Goal: Information Seeking & Learning: Understand process/instructions

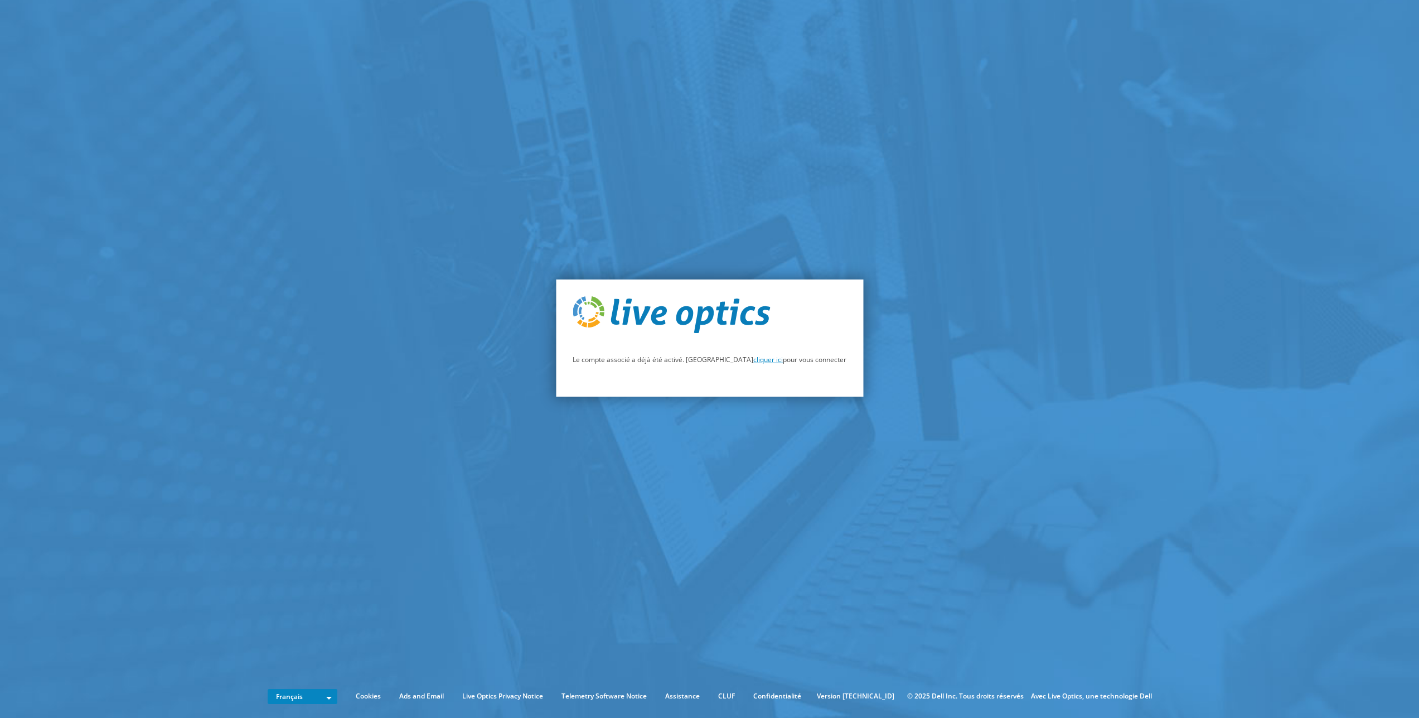
click at [753, 361] on link "cliquer ici" at bounding box center [768, 359] width 30 height 9
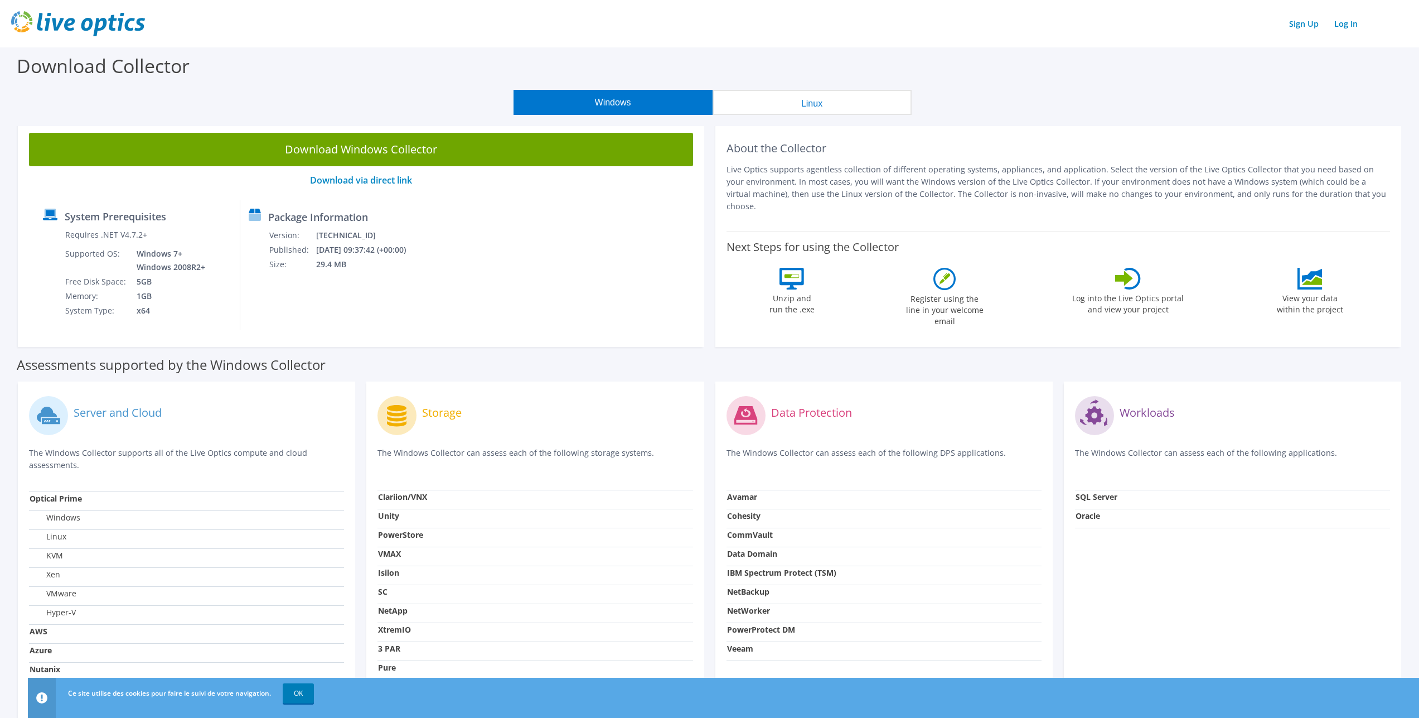
drag, startPoint x: 749, startPoint y: 173, endPoint x: 1152, endPoint y: 211, distance: 404.8
click at [1152, 211] on div "About the Collector Live Optics supports agentless collection of different oper…" at bounding box center [1058, 234] width 686 height 225
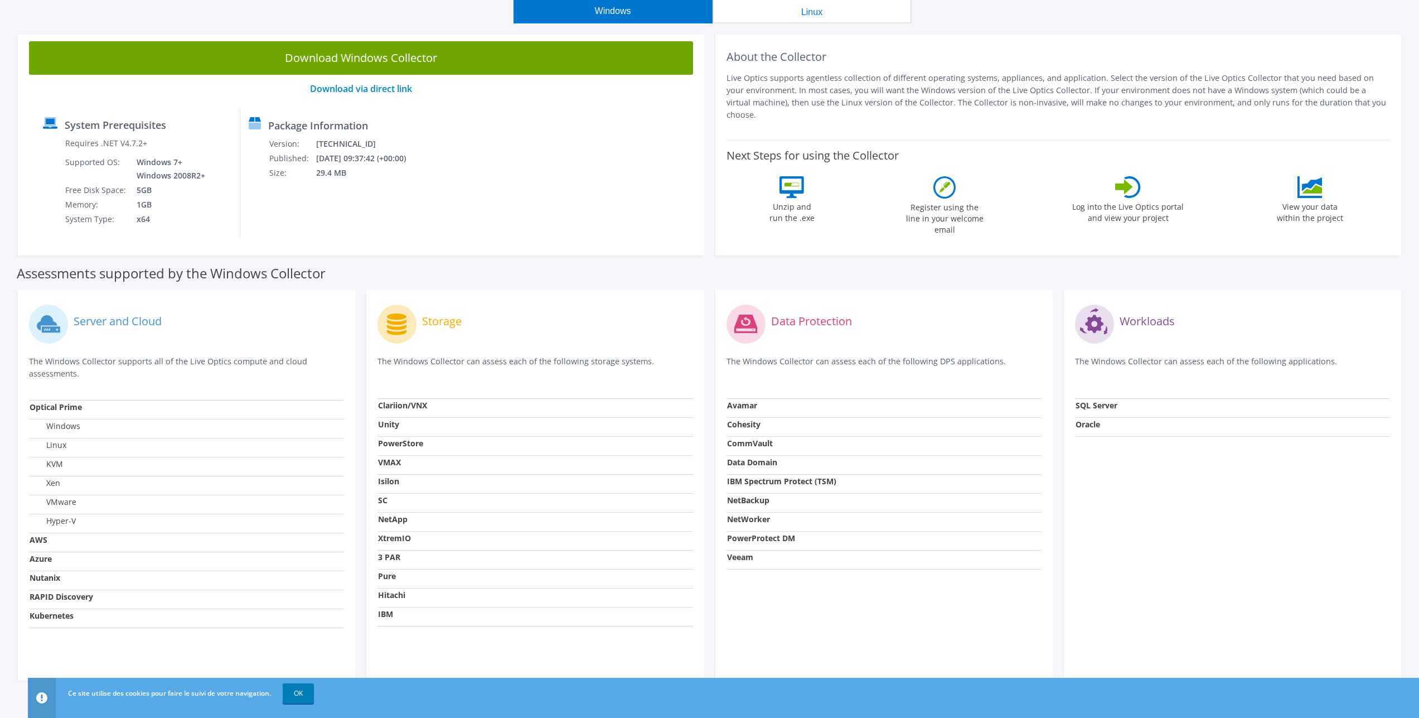
scroll to position [111, 0]
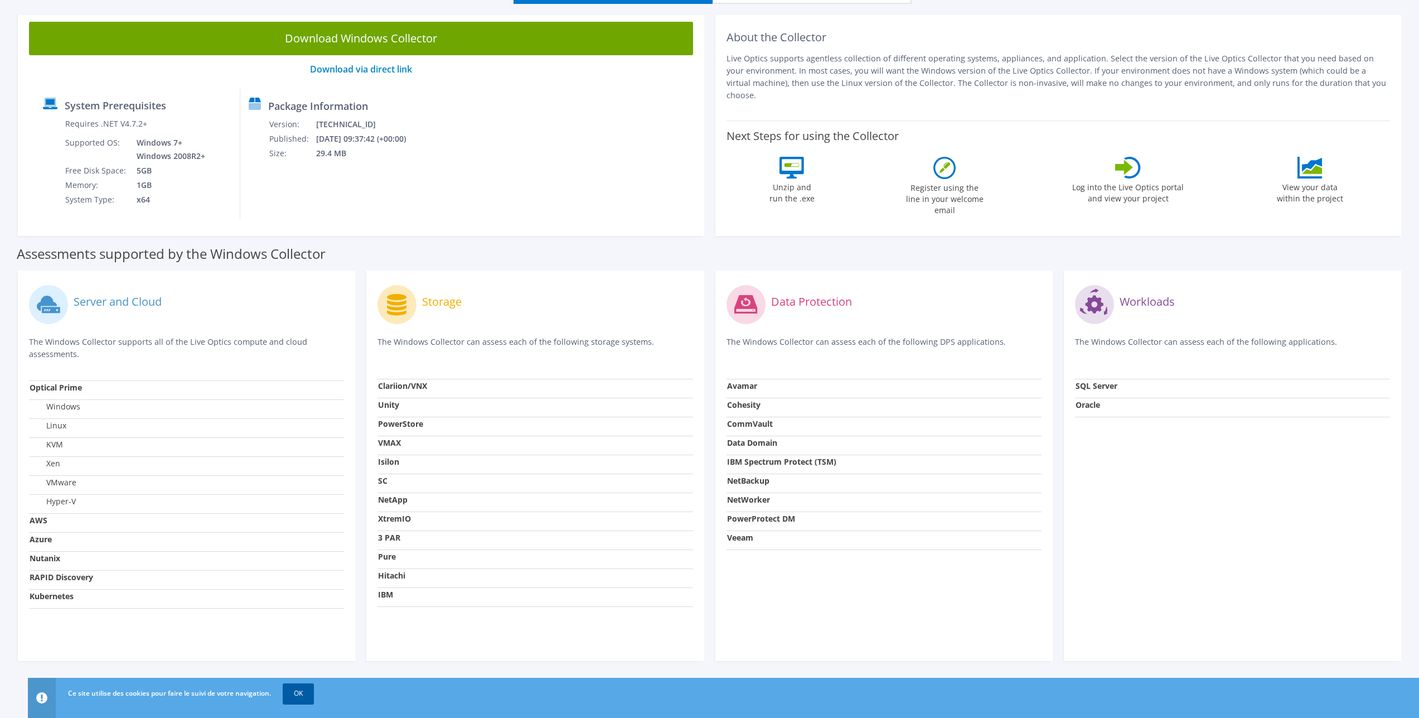
click at [298, 694] on link "OK" at bounding box center [298, 693] width 31 height 20
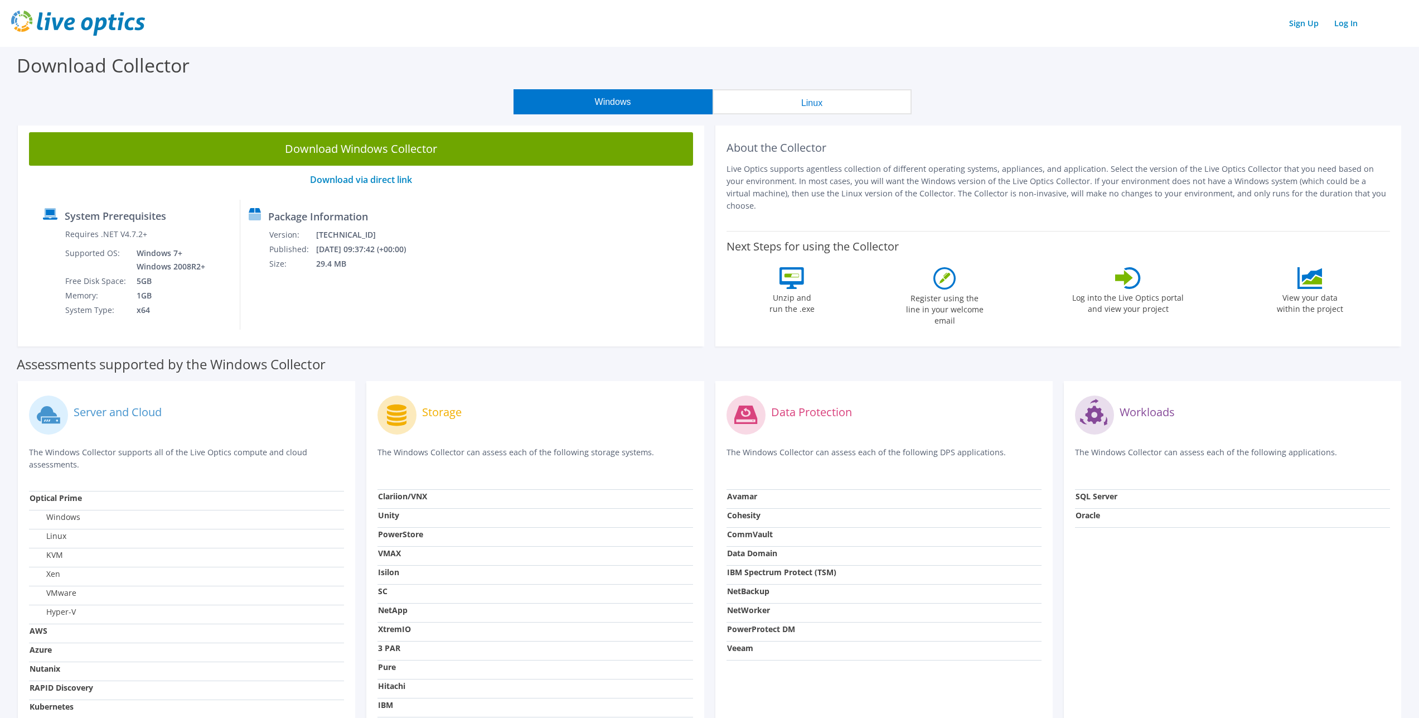
scroll to position [0, 0]
click at [861, 106] on button "Linux" at bounding box center [812, 102] width 199 height 25
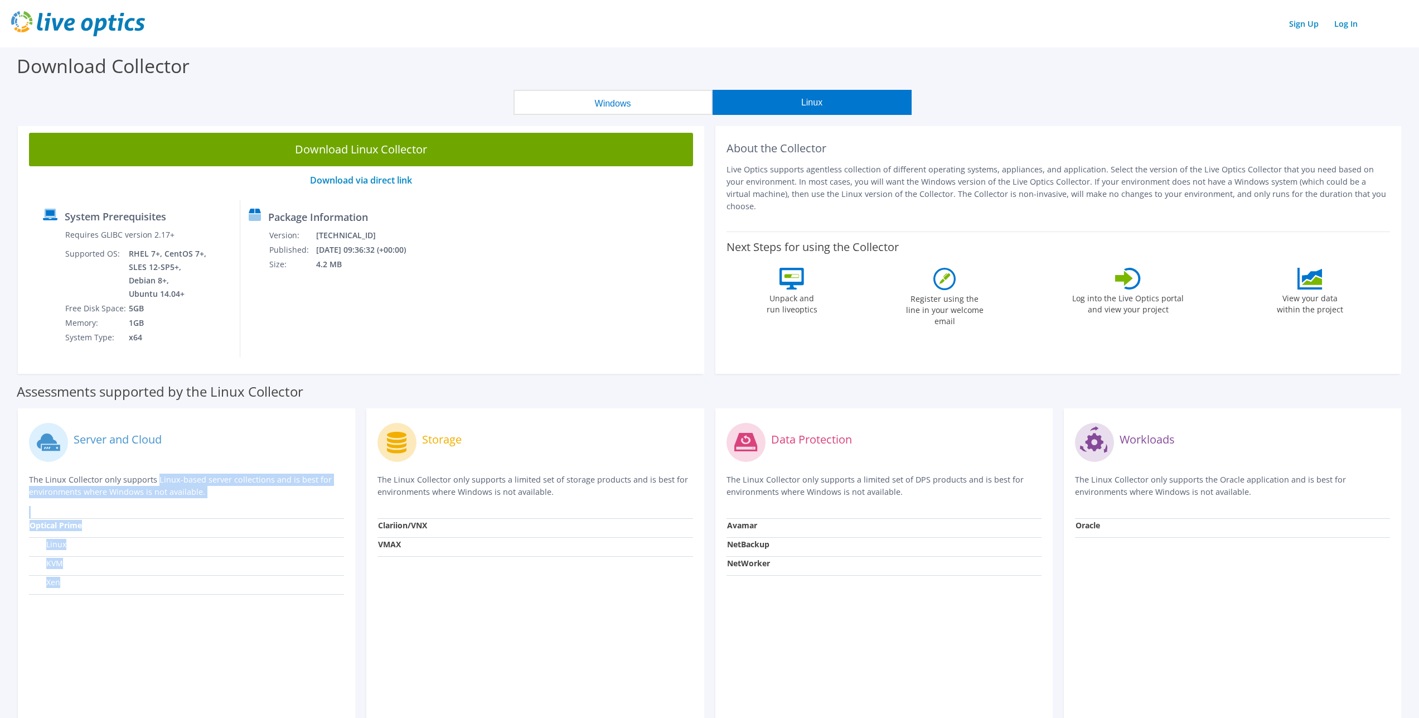
drag, startPoint x: 47, startPoint y: 482, endPoint x: 176, endPoint y: 582, distance: 162.9
click at [176, 582] on div "Server and Cloud The Linux Collector only supports Linux-based server collectio…" at bounding box center [186, 603] width 337 height 390
click at [655, 107] on button "Windows" at bounding box center [613, 102] width 199 height 25
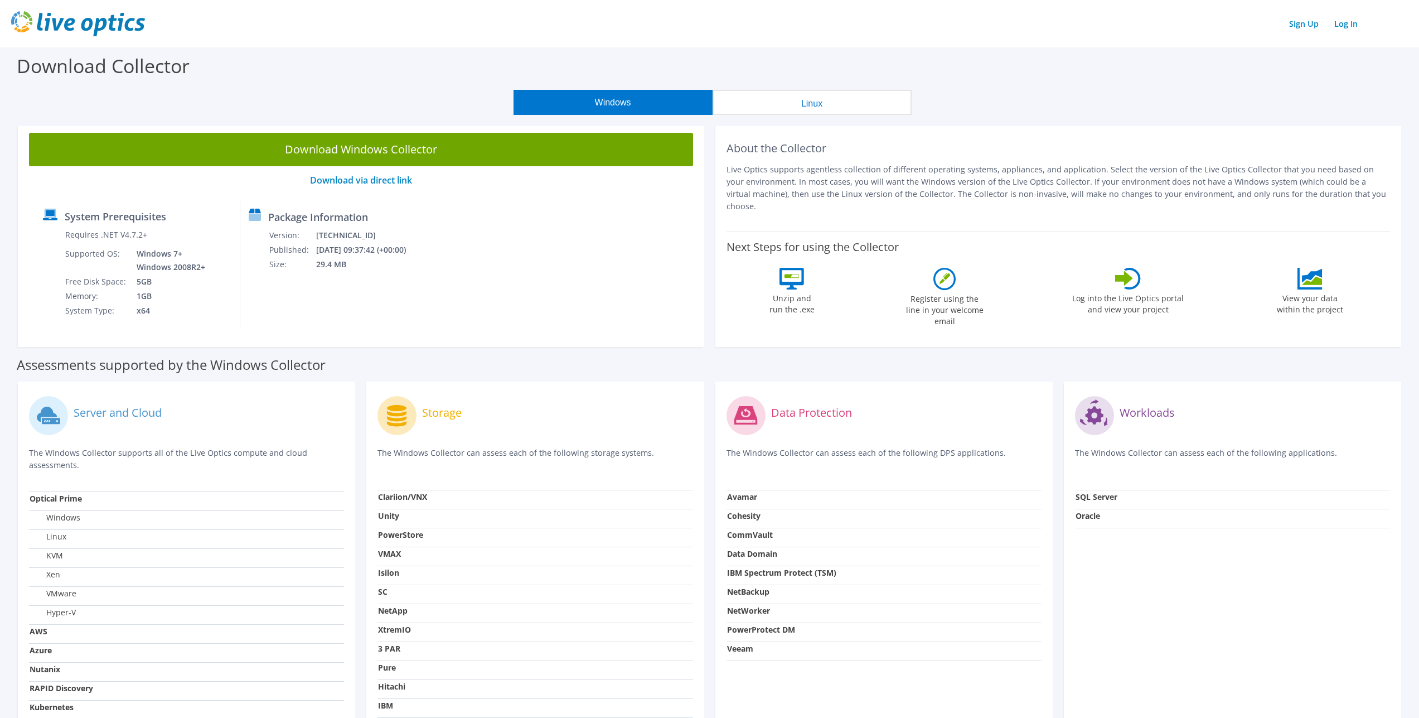
click at [730, 168] on p "Live Optics supports agentless collection of different operating systems, appli…" at bounding box center [1058, 187] width 664 height 49
click at [732, 166] on p "Live Optics supports agentless collection of different operating systems, appli…" at bounding box center [1058, 187] width 664 height 49
drag, startPoint x: 732, startPoint y: 166, endPoint x: 743, endPoint y: 173, distance: 13.3
click at [753, 167] on p "Live Optics supports agentless collection of different operating systems, appli…" at bounding box center [1058, 187] width 664 height 49
click at [732, 172] on p "Live Optics supports agentless collection of different operating systems, appli…" at bounding box center [1058, 187] width 664 height 49
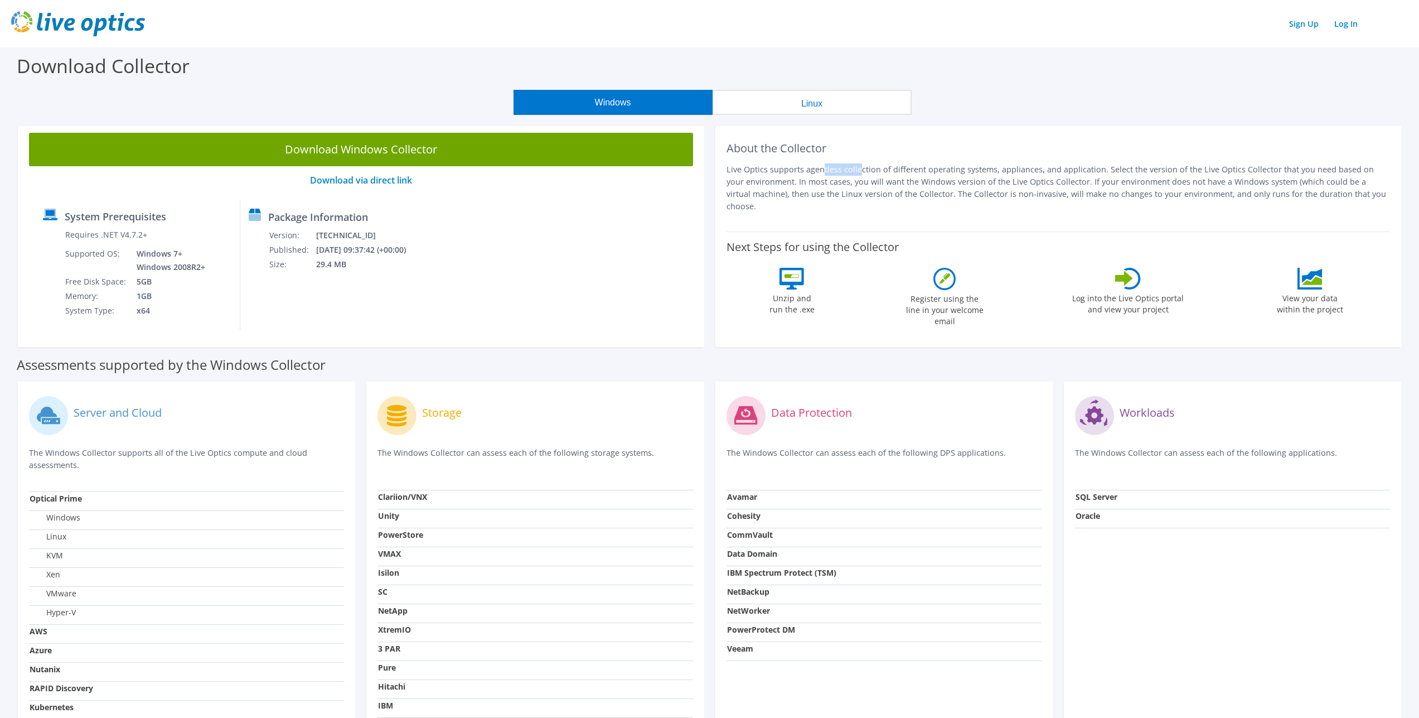
drag, startPoint x: 732, startPoint y: 172, endPoint x: 750, endPoint y: 172, distance: 18.4
click at [750, 172] on p "Live Optics supports agentless collection of different operating systems, appli…" at bounding box center [1058, 187] width 664 height 49
